Goal: Task Accomplishment & Management: Use online tool/utility

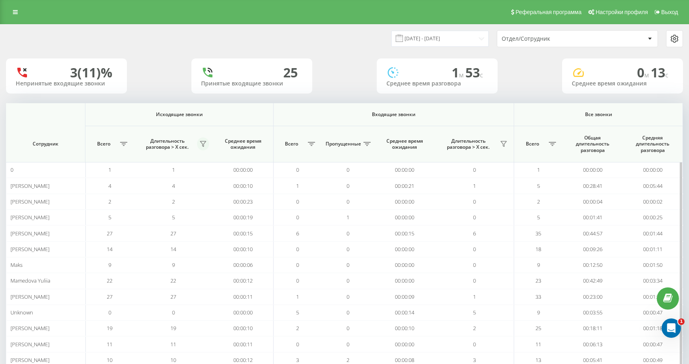
click at [201, 144] on icon at bounding box center [203, 144] width 6 height 6
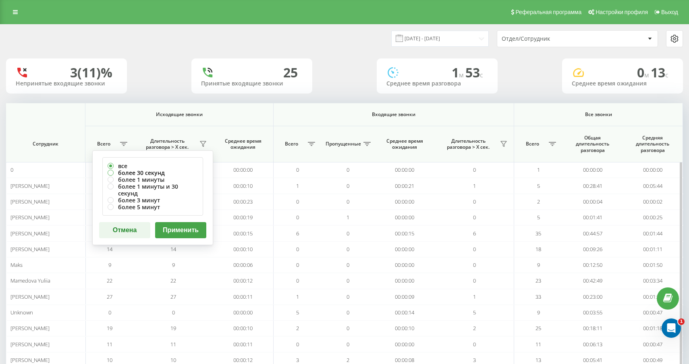
click at [167, 174] on label "более 30 секунд" at bounding box center [153, 172] width 90 height 7
radio input "true"
click at [180, 222] on button "Применить" at bounding box center [180, 230] width 51 height 16
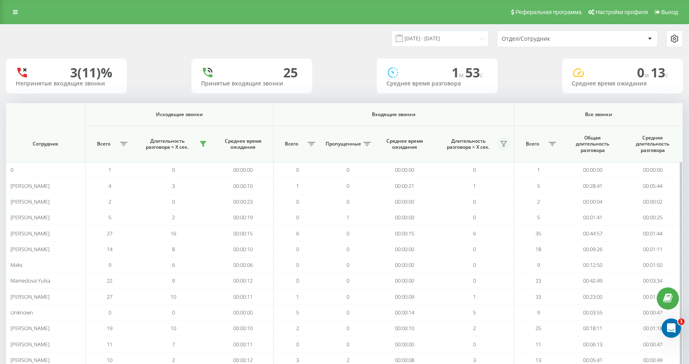
click at [504, 145] on icon at bounding box center [503, 144] width 6 height 6
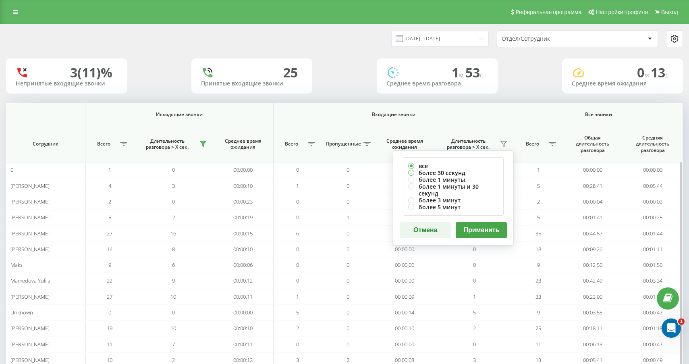
click at [465, 173] on label "более 30 секунд" at bounding box center [453, 172] width 90 height 7
radio input "true"
click at [474, 228] on button "Применить" at bounding box center [481, 230] width 51 height 16
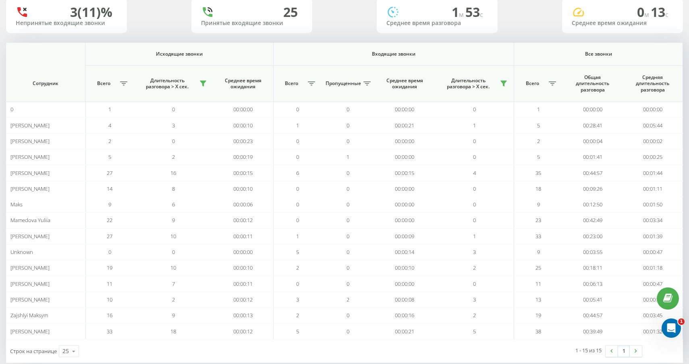
scroll to position [75, 0]
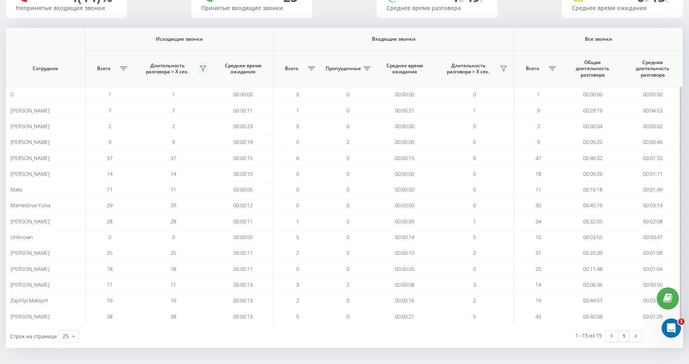
click at [206, 64] on button at bounding box center [203, 68] width 12 height 13
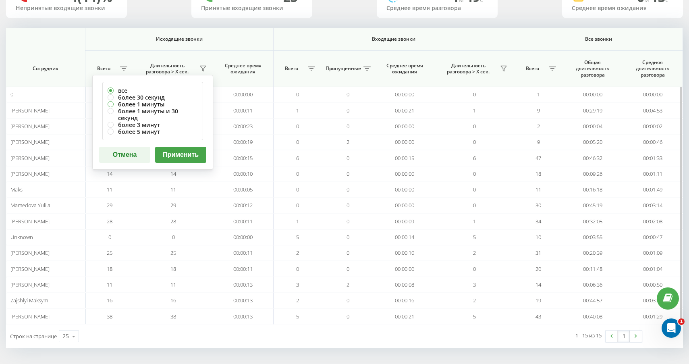
click at [185, 101] on label "более 1 минуты" at bounding box center [153, 104] width 90 height 7
radio input "true"
click at [183, 97] on label "более 30 секунд" at bounding box center [153, 97] width 90 height 7
radio input "true"
click at [189, 148] on button "Применить" at bounding box center [180, 155] width 51 height 16
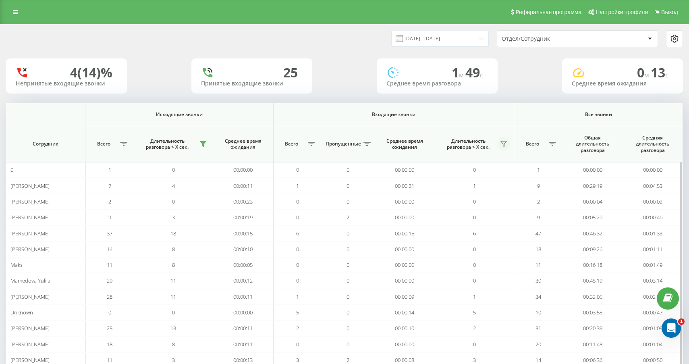
click at [504, 140] on button at bounding box center [504, 143] width 12 height 13
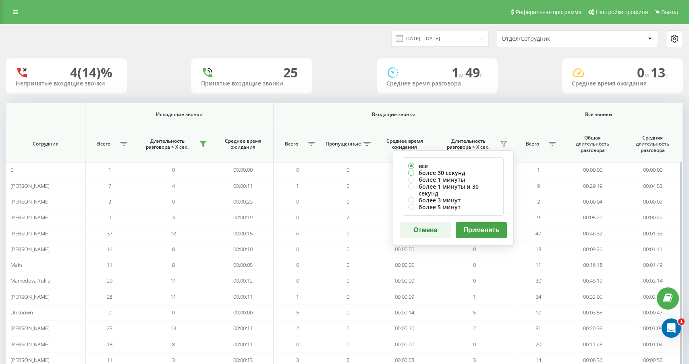
click at [473, 172] on label "более 30 секунд" at bounding box center [453, 172] width 90 height 7
radio input "true"
click at [479, 214] on div "все более 30 секунд более 1 минуты более 1 минуты и 30 секунд более 3 минут бол…" at bounding box center [453, 197] width 121 height 95
click at [479, 222] on button "Применить" at bounding box center [481, 230] width 51 height 16
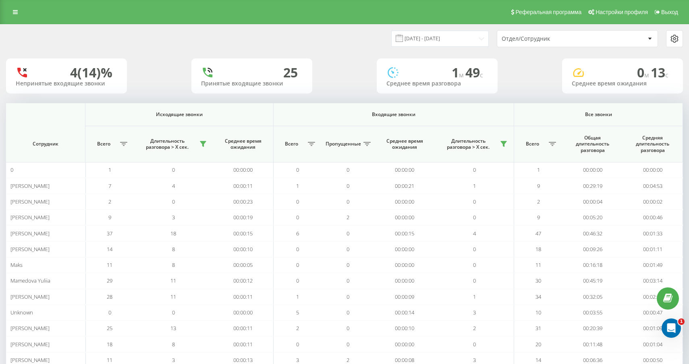
scroll to position [75, 0]
